Goal: Find specific page/section: Find specific page/section

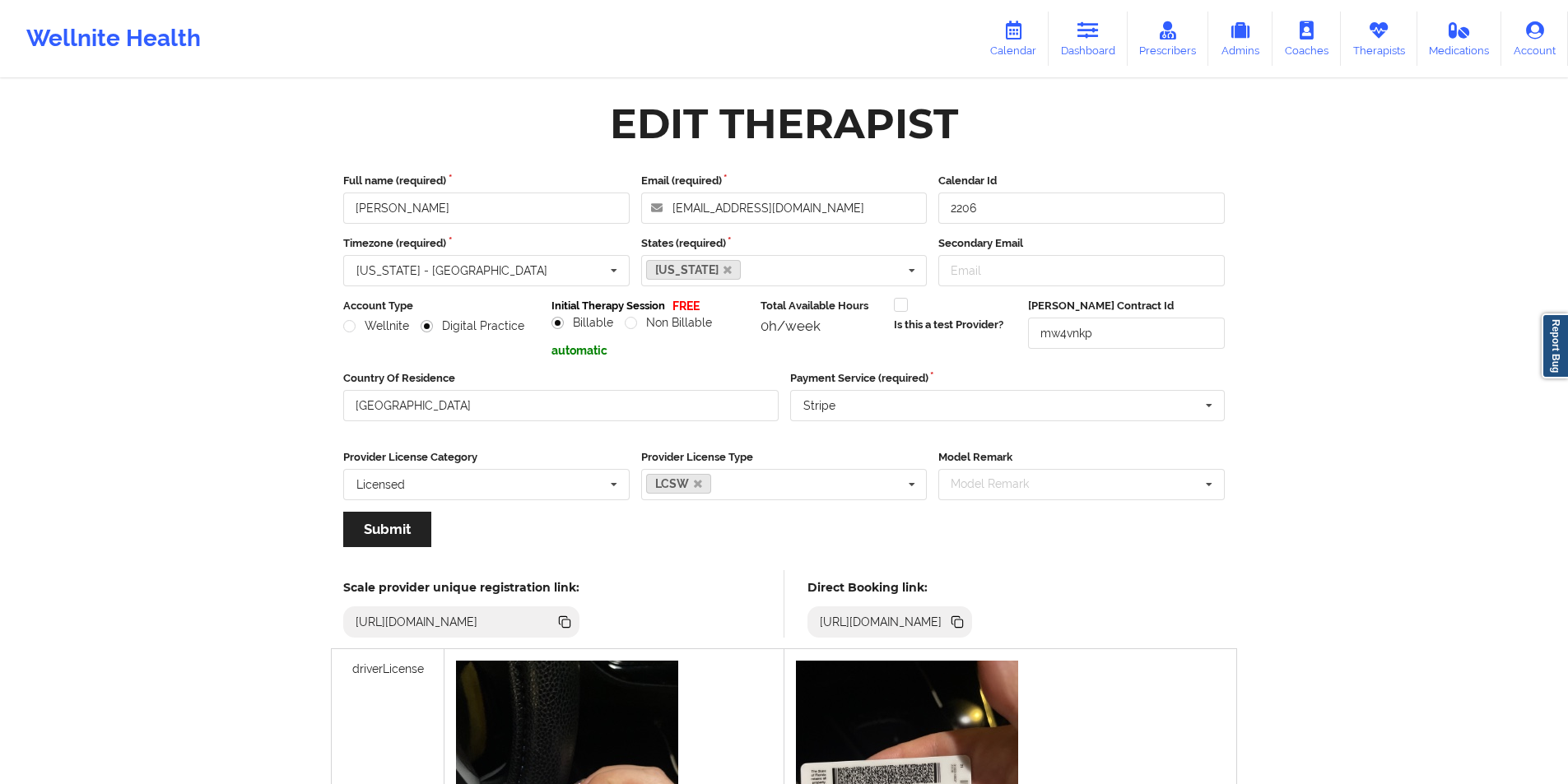
click at [1400, 42] on link "Therapists" at bounding box center [1379, 39] width 77 height 55
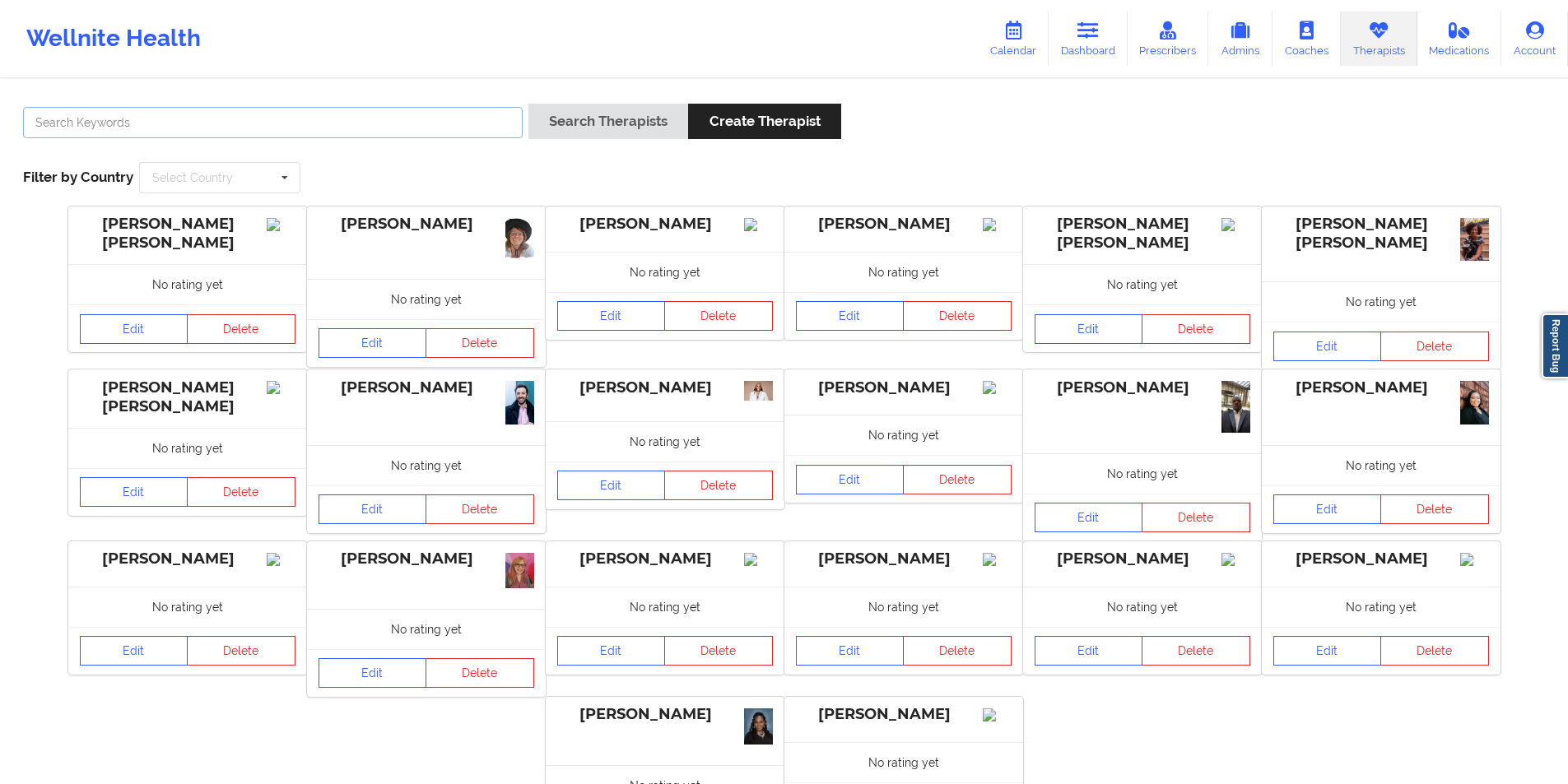
click at [178, 132] on input "text" at bounding box center [272, 122] width 499 height 31
click at [602, 118] on button "Search Therapists" at bounding box center [609, 121] width 160 height 35
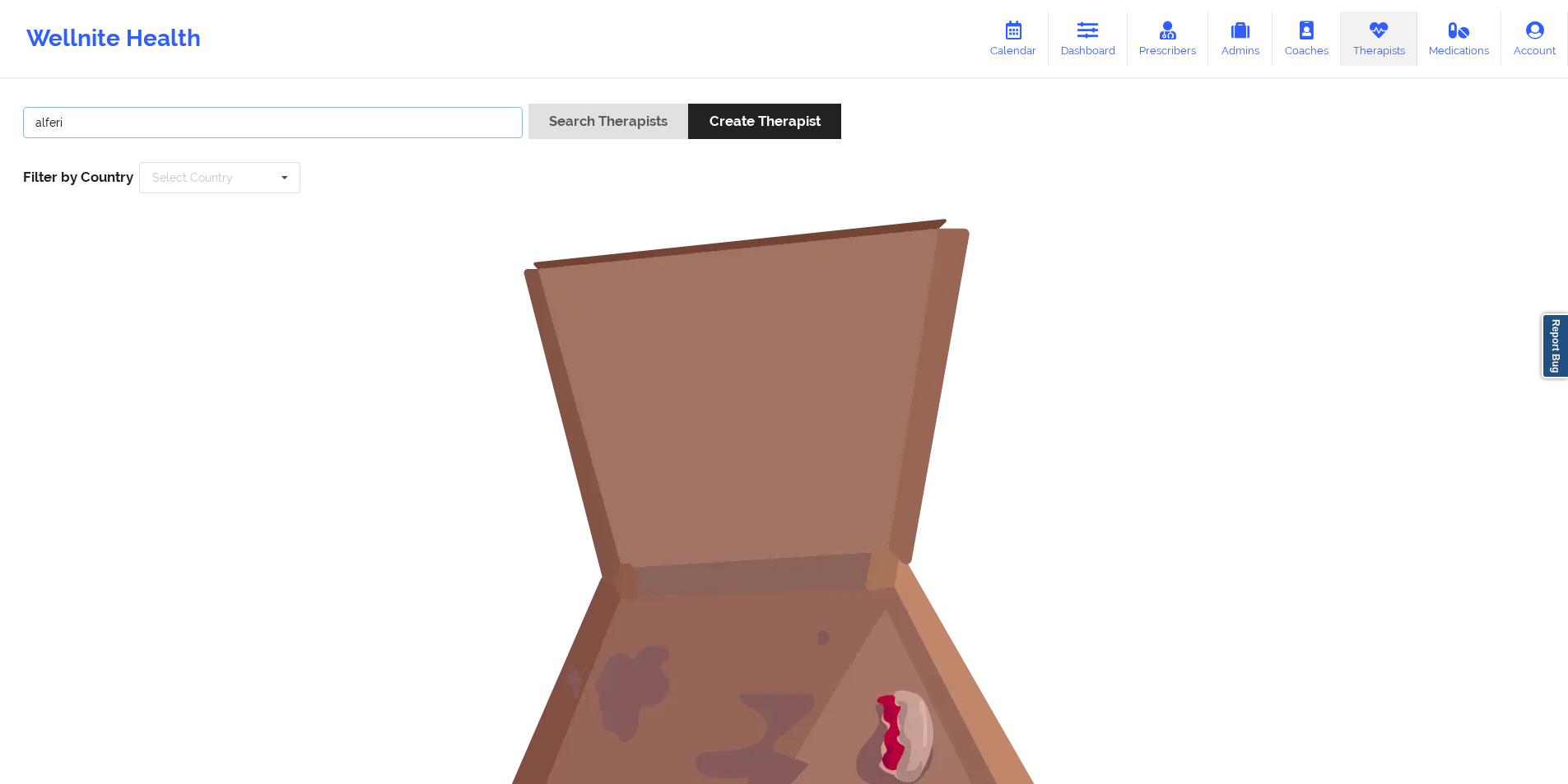
click at [54, 119] on input "alferi" at bounding box center [272, 122] width 499 height 31
click at [599, 123] on button "Search Therapists" at bounding box center [609, 121] width 160 height 35
click at [55, 118] on input "alfeiri" at bounding box center [272, 122] width 499 height 31
click at [50, 127] on input "alfiri" at bounding box center [272, 122] width 499 height 31
type input "[PERSON_NAME]"
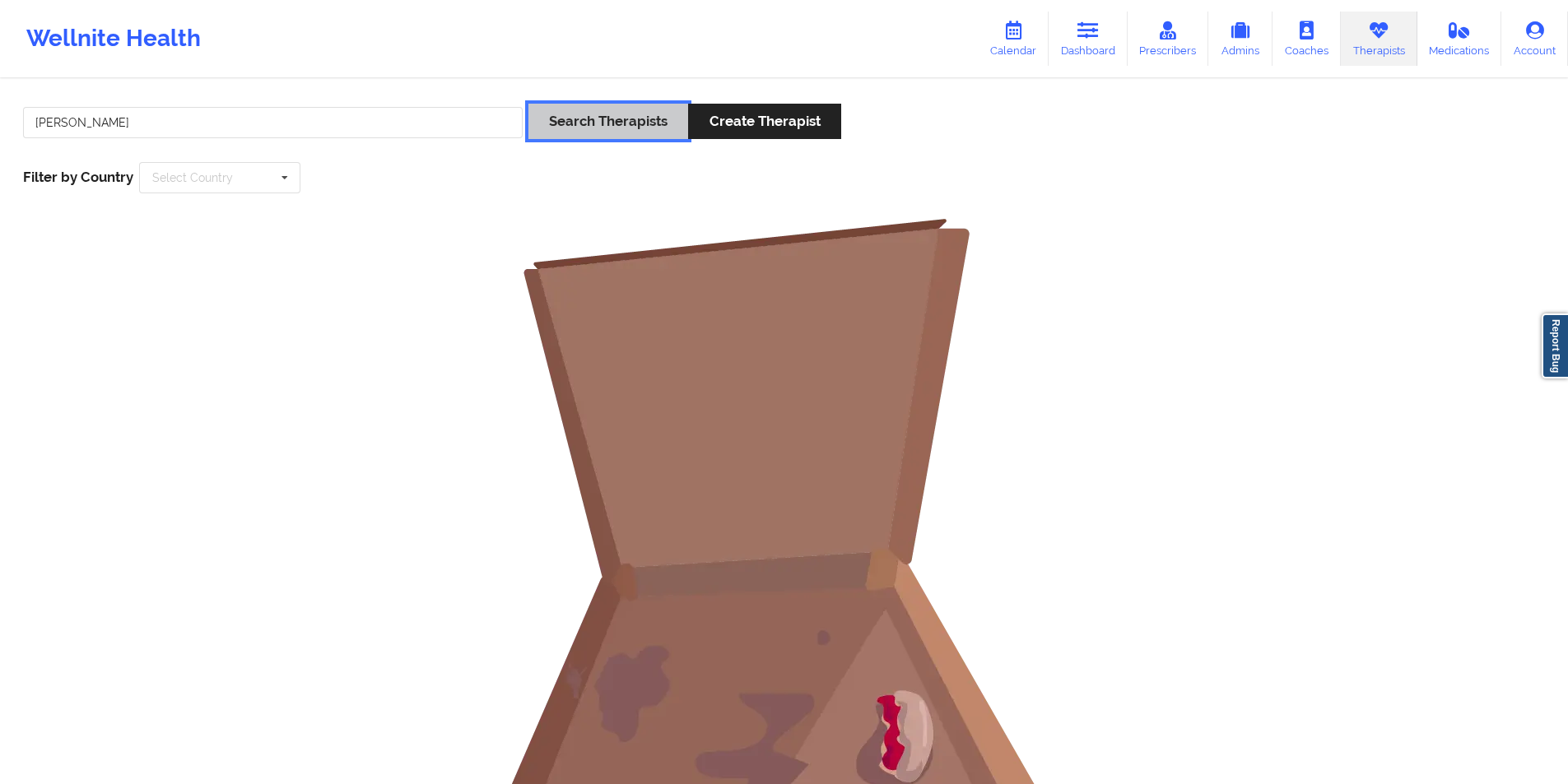
click at [601, 118] on button "Search Therapists" at bounding box center [609, 121] width 160 height 35
